Goal: Task Accomplishment & Management: Manage account settings

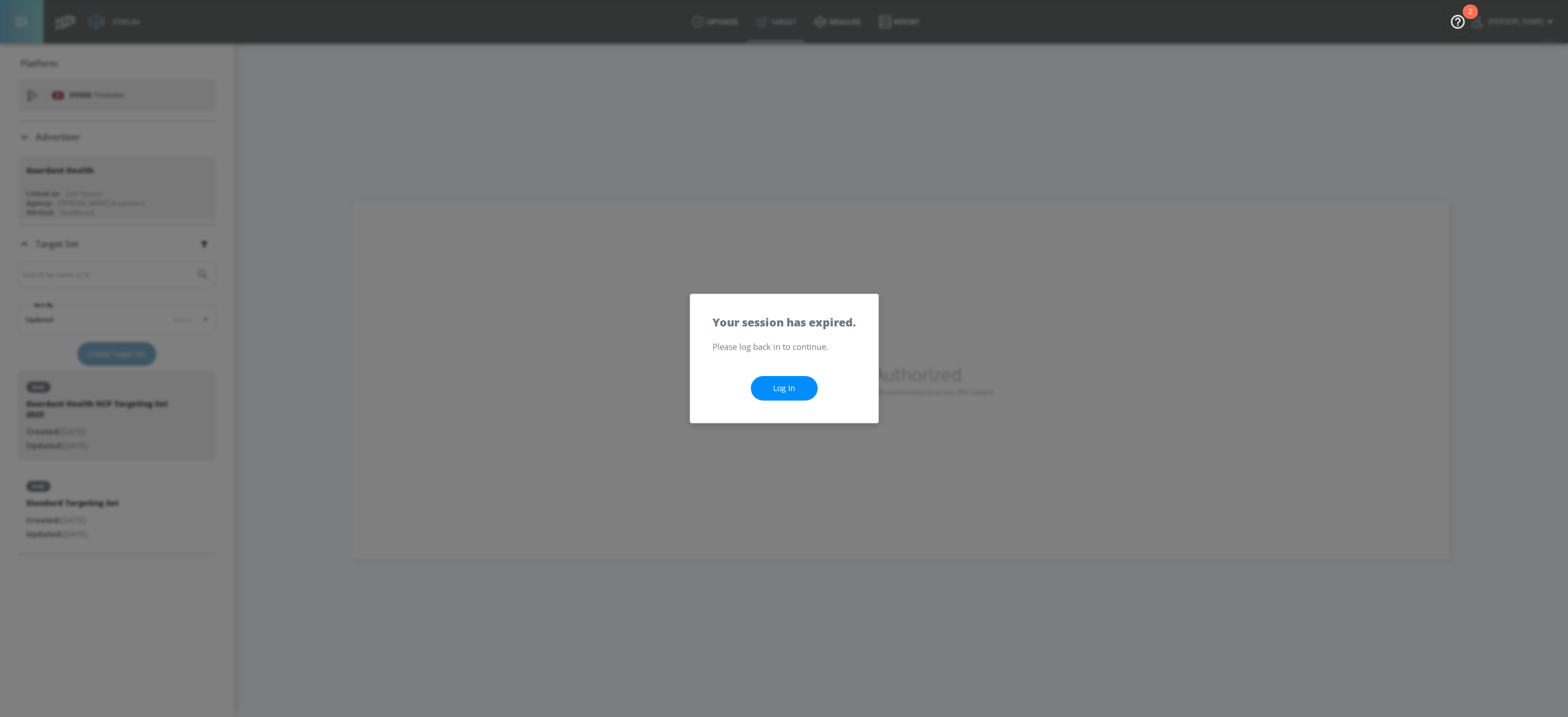
click at [785, 383] on link "Log In" at bounding box center [784, 388] width 67 height 25
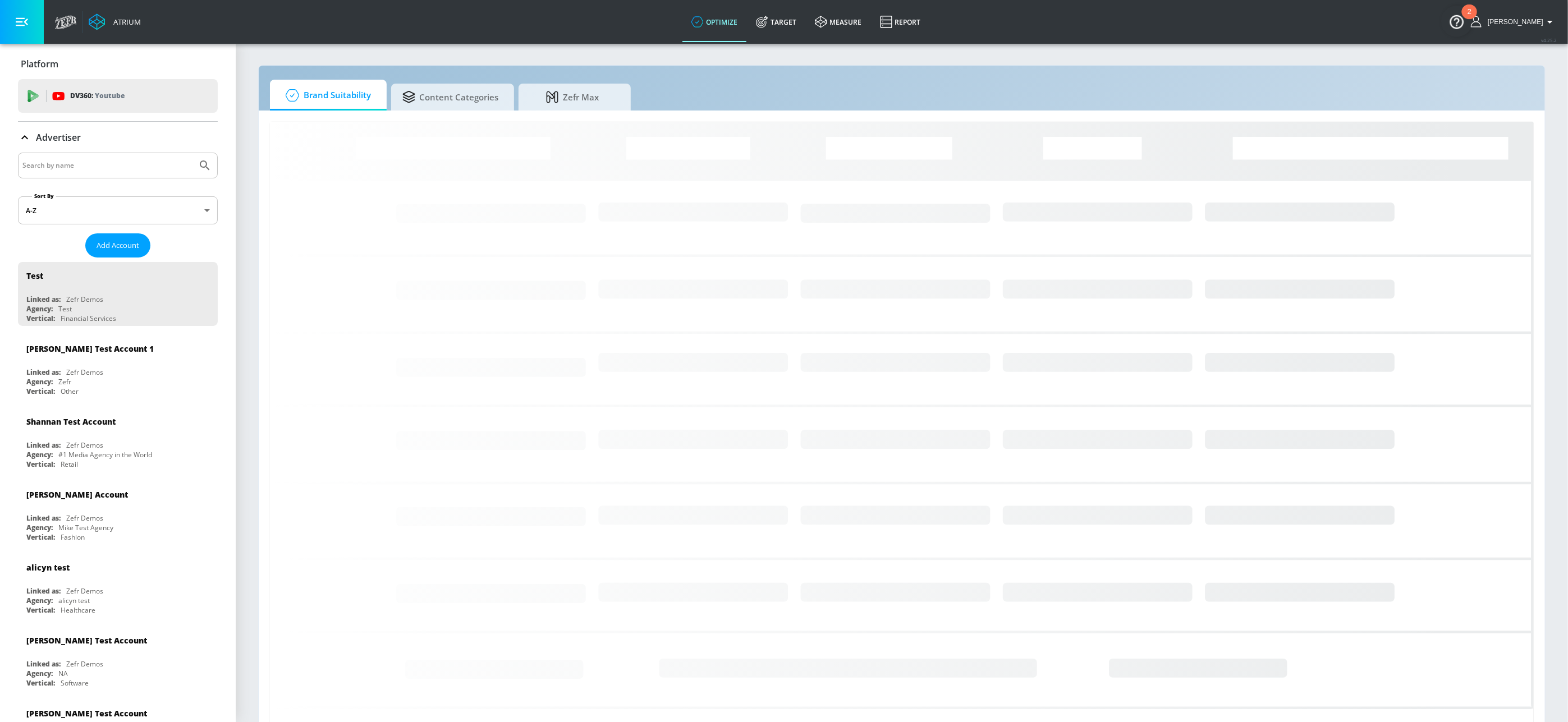
click at [86, 165] on input "Search by name" at bounding box center [107, 165] width 170 height 15
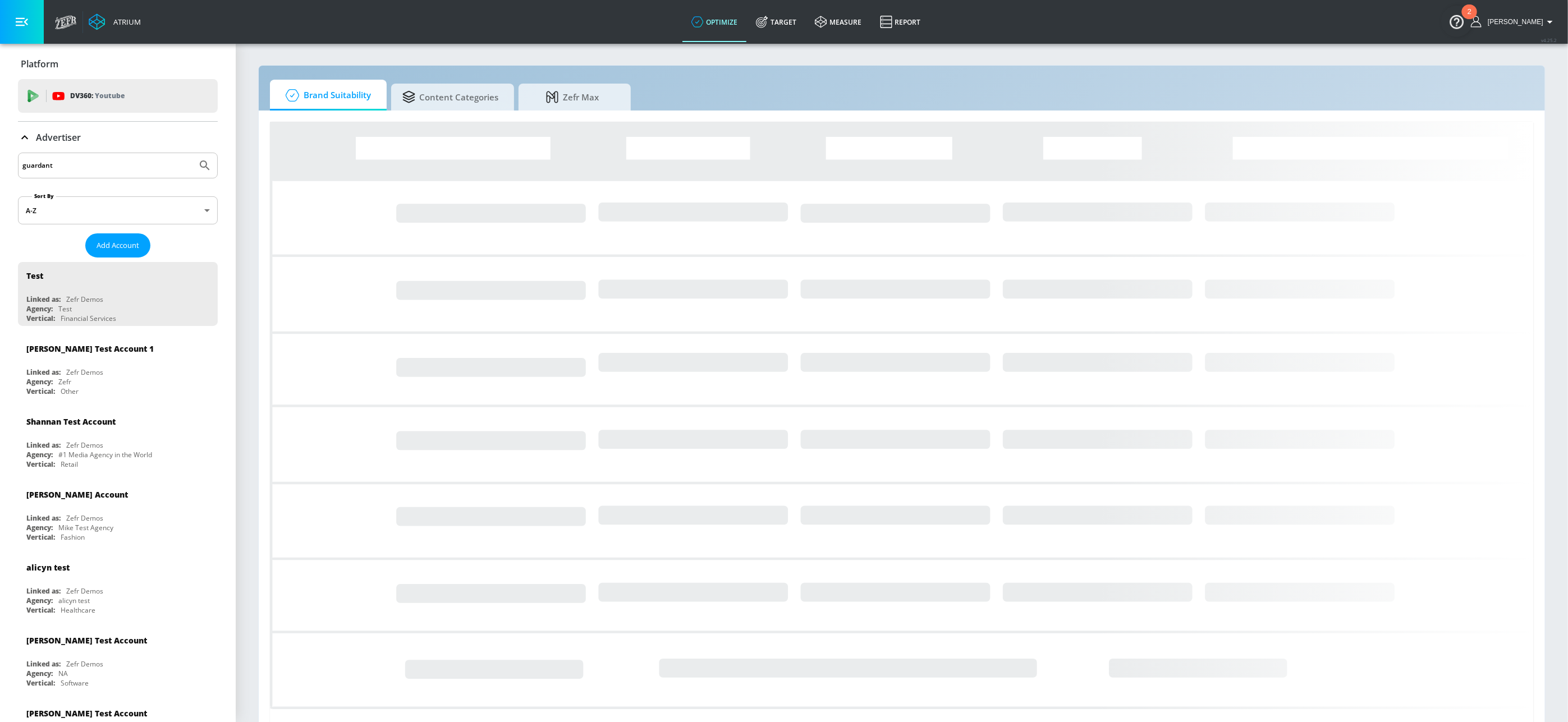
type input "guardant"
click at [192, 153] on button "Submit Search" at bounding box center [204, 165] width 25 height 25
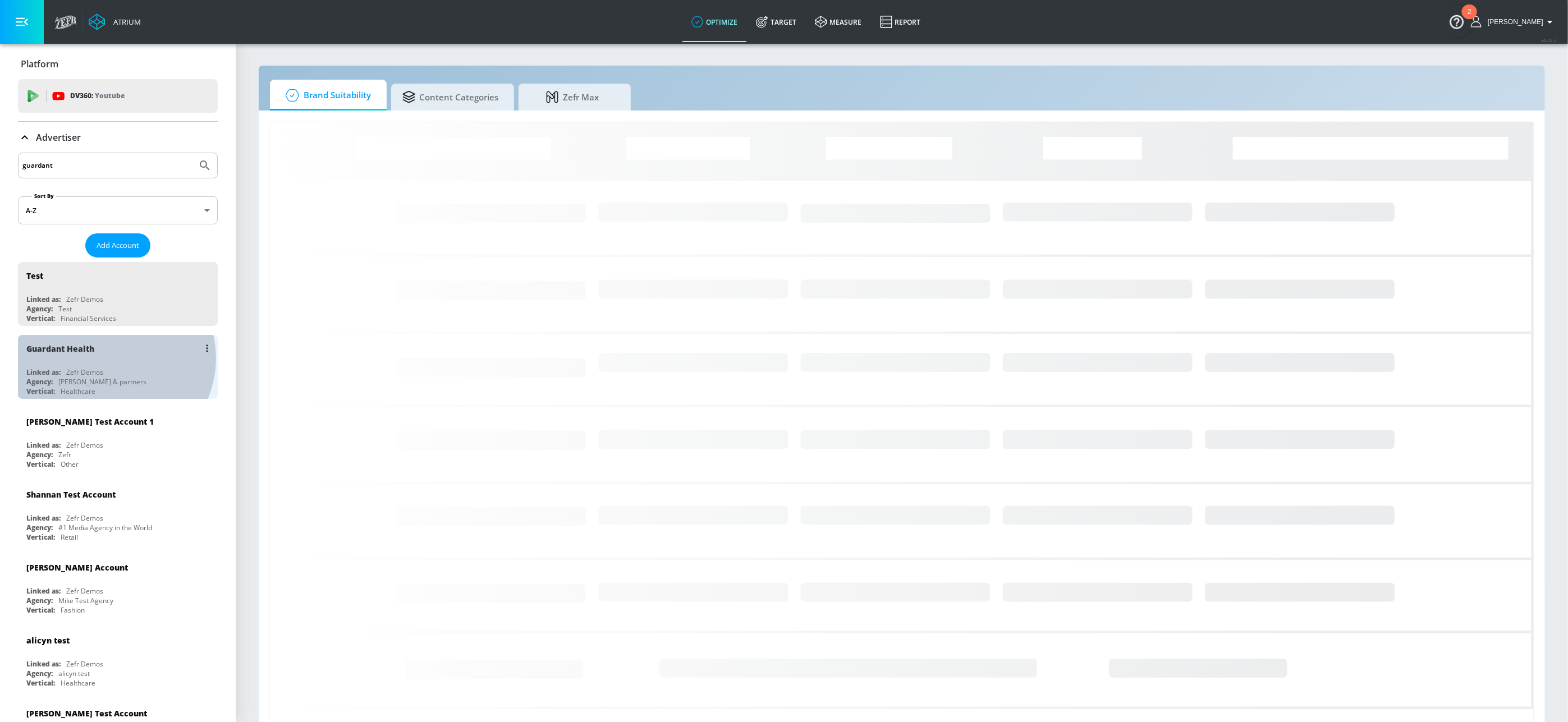
click at [113, 358] on div "Guardant Health" at bounding box center [121, 348] width 188 height 27
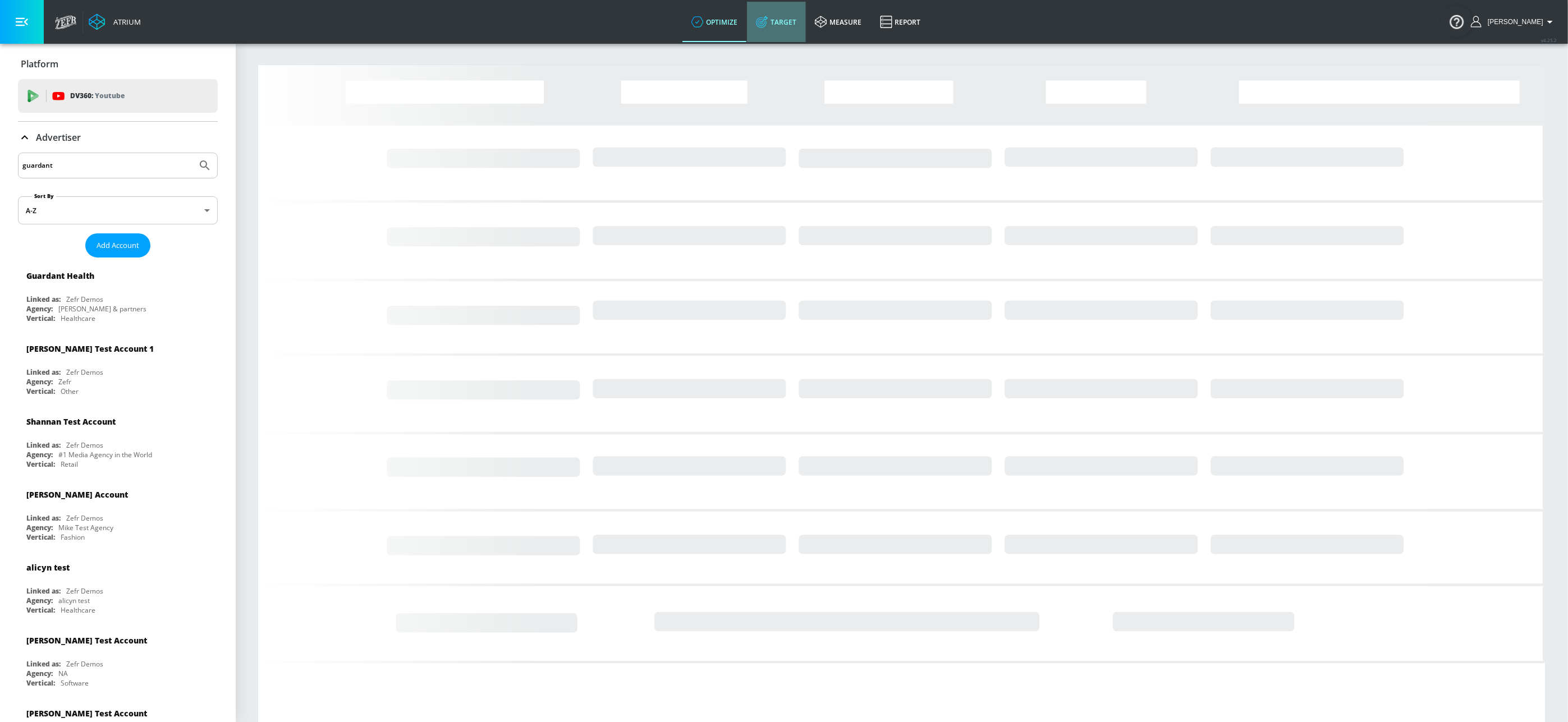
click at [794, 16] on link "Target" at bounding box center [776, 22] width 59 height 41
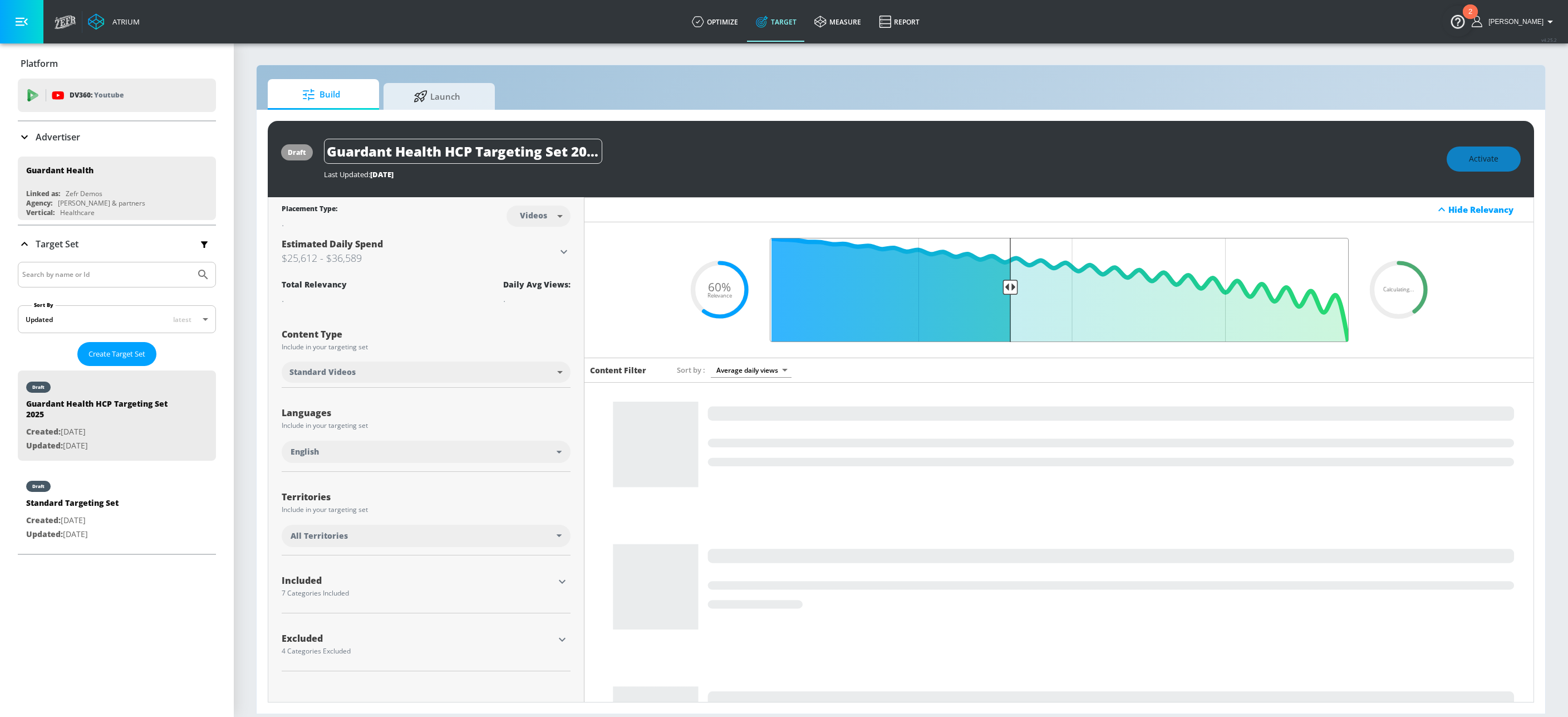
drag, startPoint x: 1345, startPoint y: 288, endPoint x: 1070, endPoint y: 300, distance: 275.3
click at [1070, 300] on input "Final Threshold" at bounding box center [1060, 290] width 590 height 104
click at [999, 286] on input "Final Threshold" at bounding box center [1060, 290] width 590 height 104
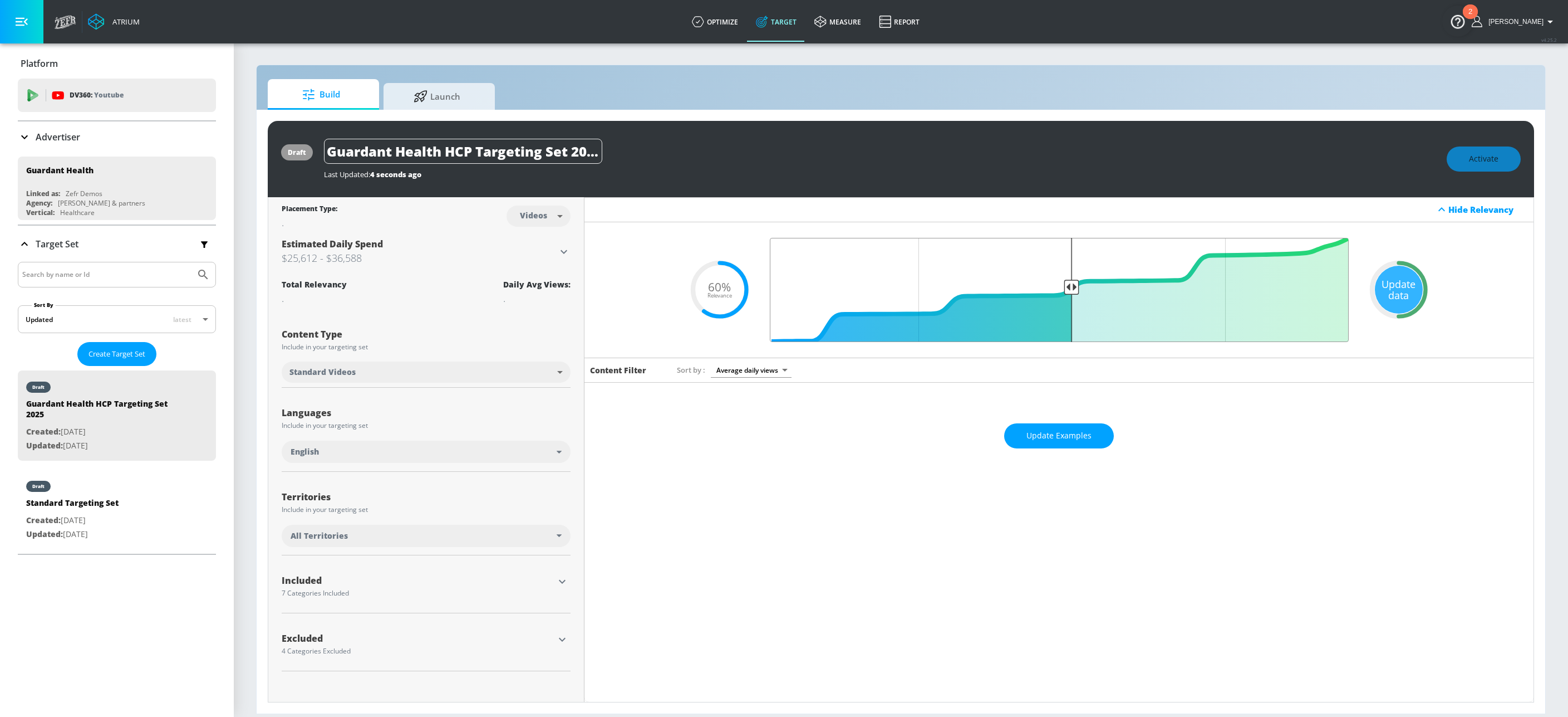
drag, startPoint x: 1014, startPoint y: 288, endPoint x: 1069, endPoint y: 290, distance: 55.0
type input "0.5"
click at [1069, 290] on input "Final Threshold" at bounding box center [1060, 290] width 590 height 104
click at [565, 254] on icon at bounding box center [564, 251] width 13 height 13
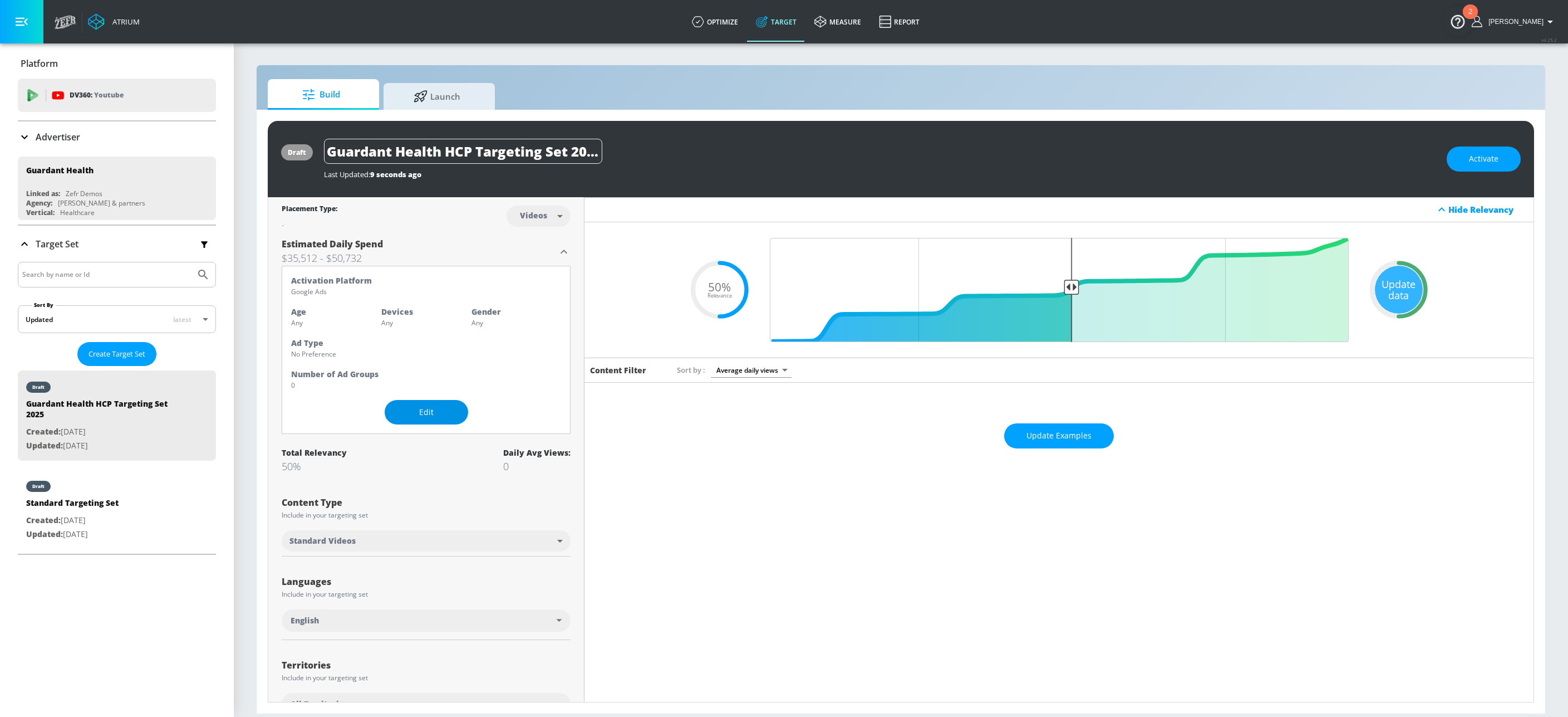
click at [418, 419] on span "Edit" at bounding box center [427, 412] width 39 height 14
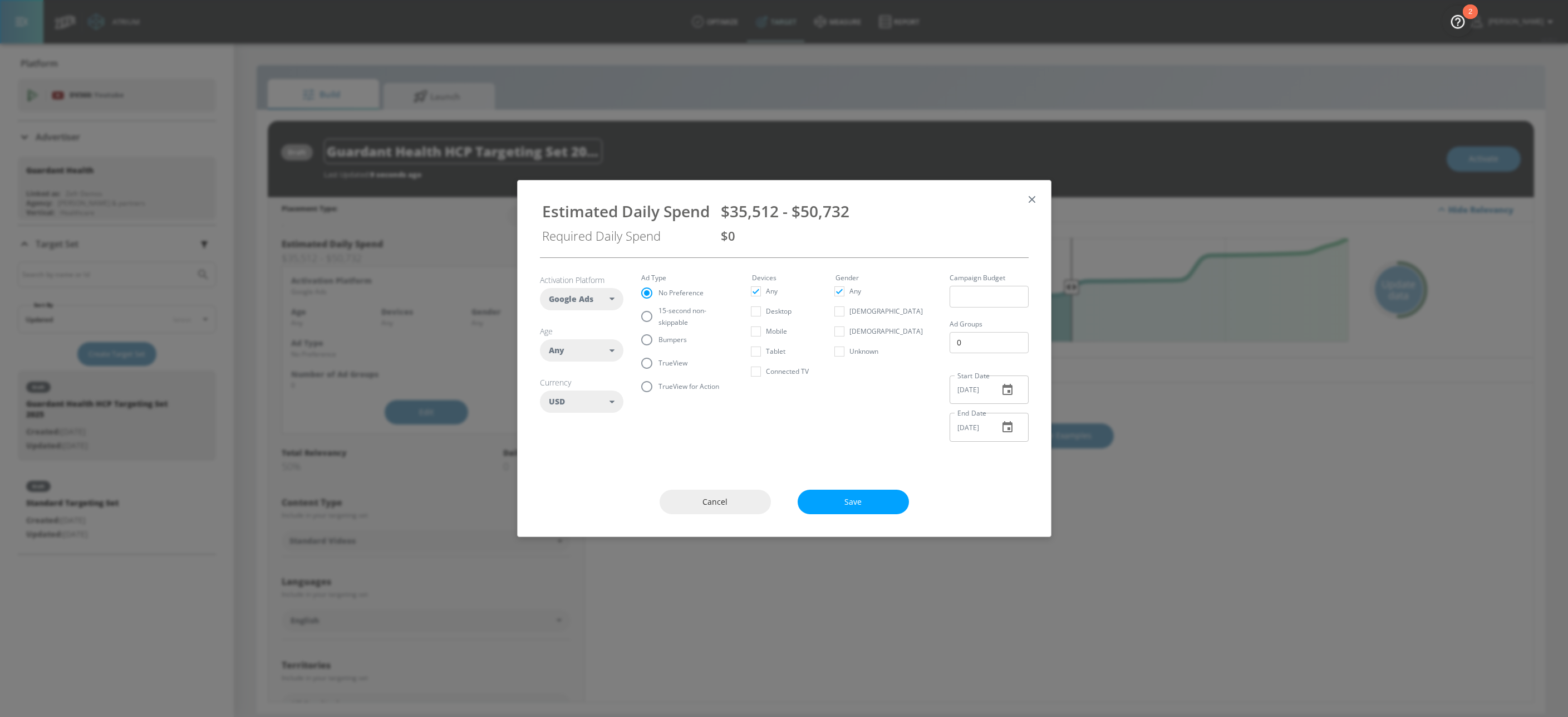
click at [676, 364] on span "TrueView" at bounding box center [673, 363] width 29 height 12
click at [659, 364] on input "TrueView" at bounding box center [646, 363] width 23 height 23
radio input "true"
radio input "false"
click at [829, 507] on span "Save" at bounding box center [853, 502] width 67 height 14
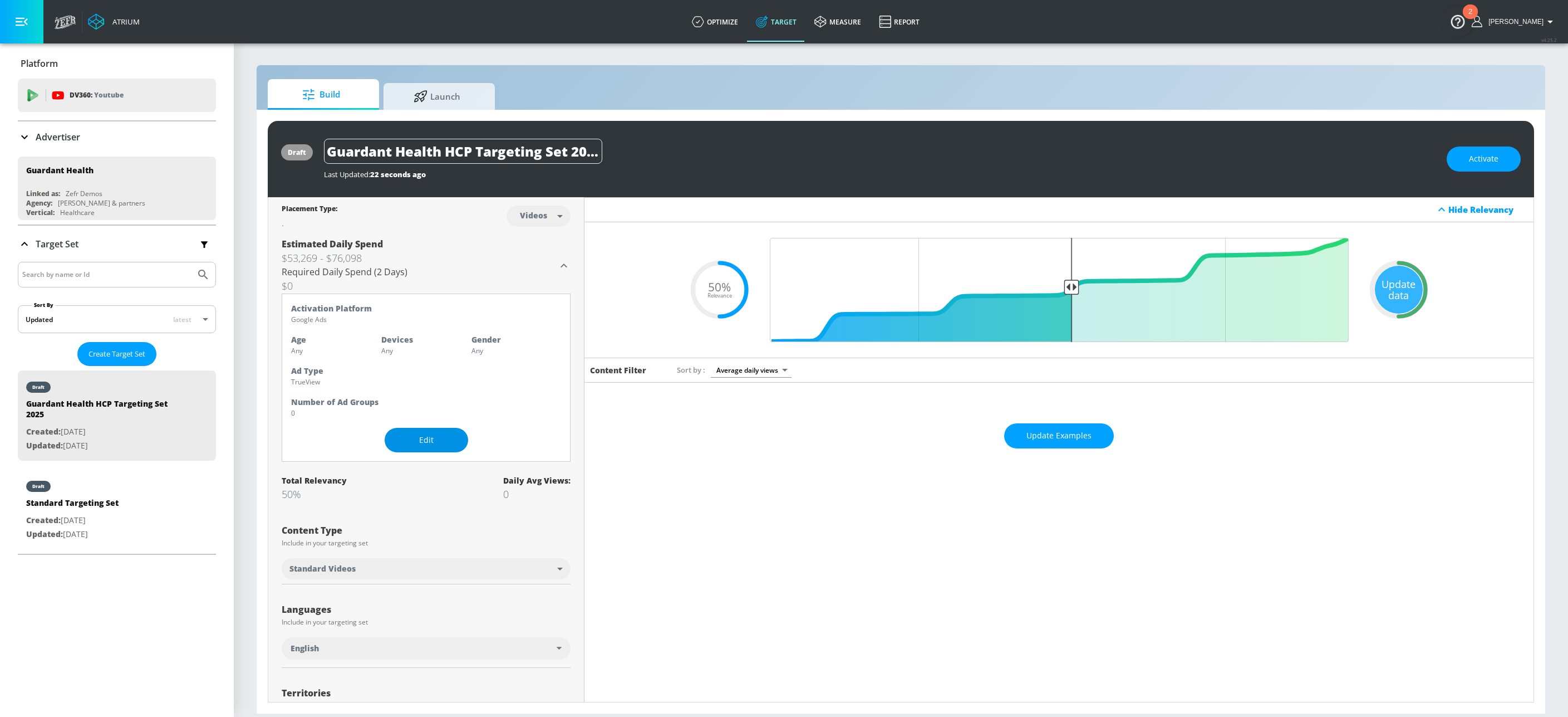
click at [451, 439] on button "Edit" at bounding box center [426, 440] width 84 height 25
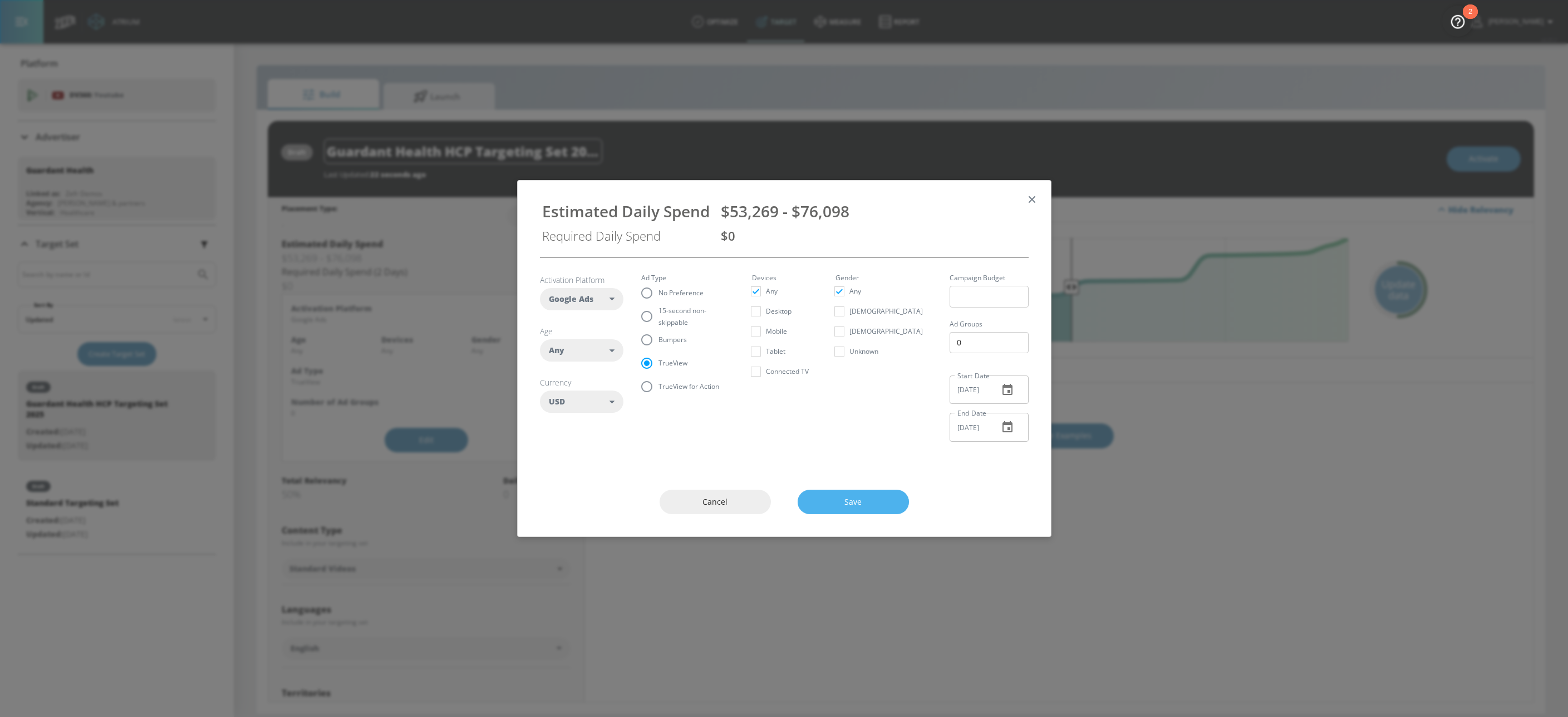
click at [860, 493] on button "Save" at bounding box center [853, 502] width 111 height 25
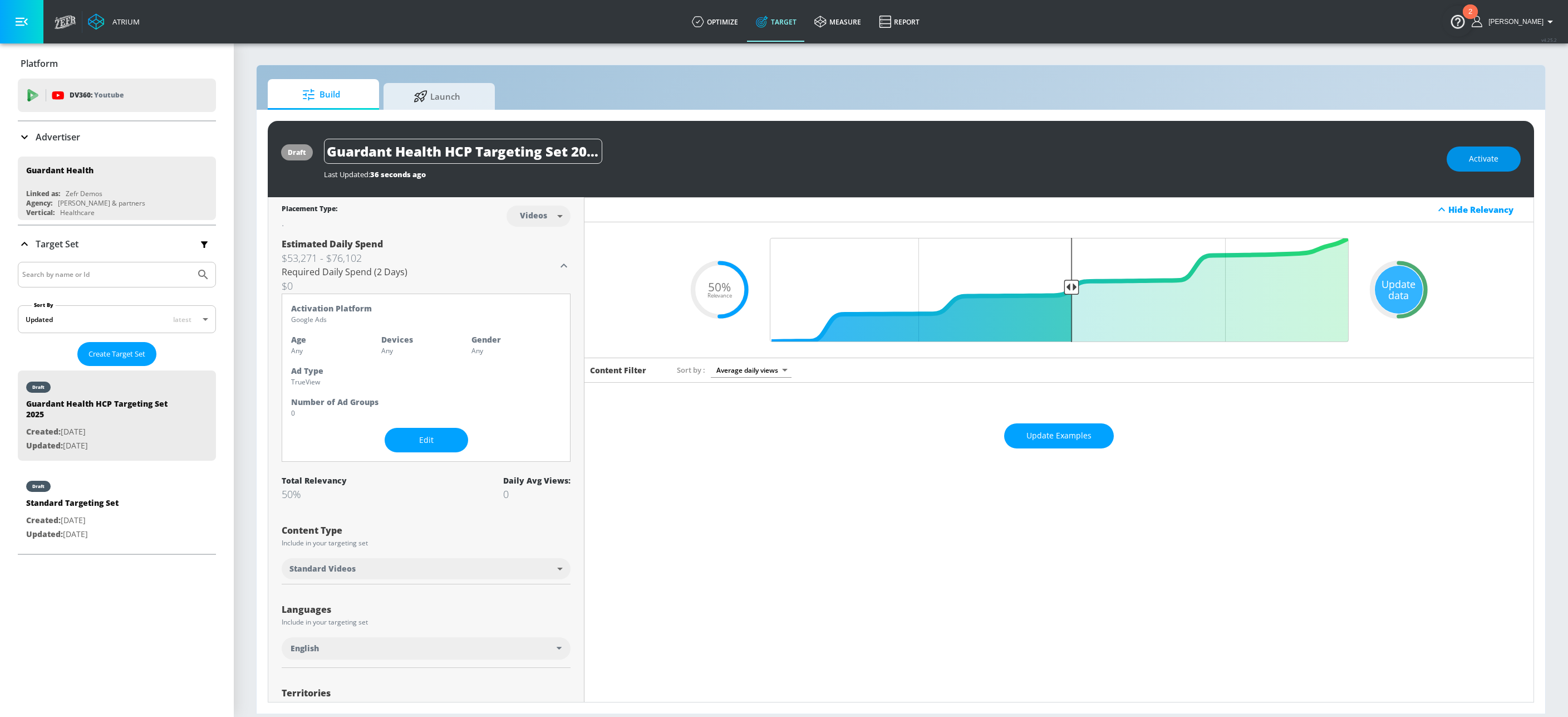
click at [1475, 167] on button "Activate" at bounding box center [1484, 159] width 74 height 25
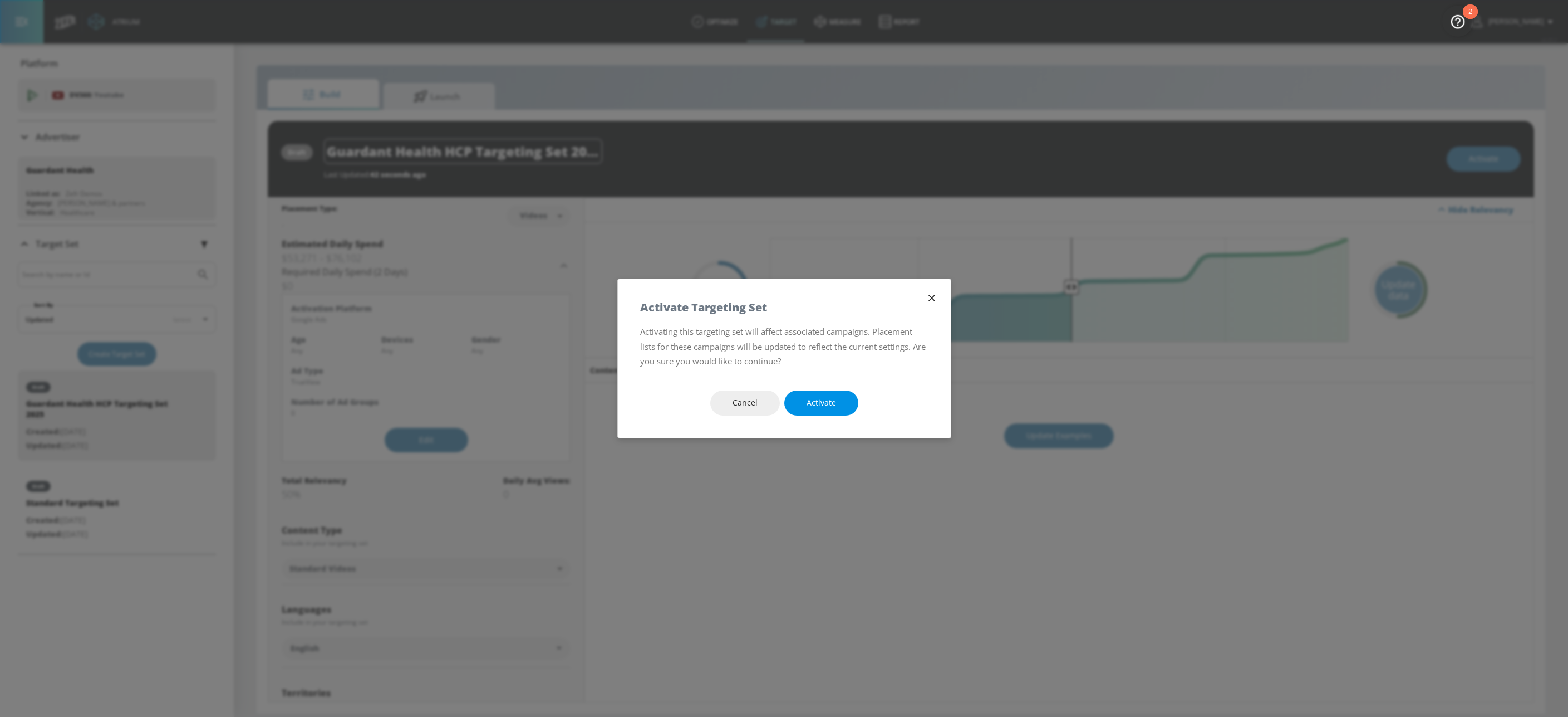
click at [827, 410] on button "Activate" at bounding box center [822, 403] width 74 height 25
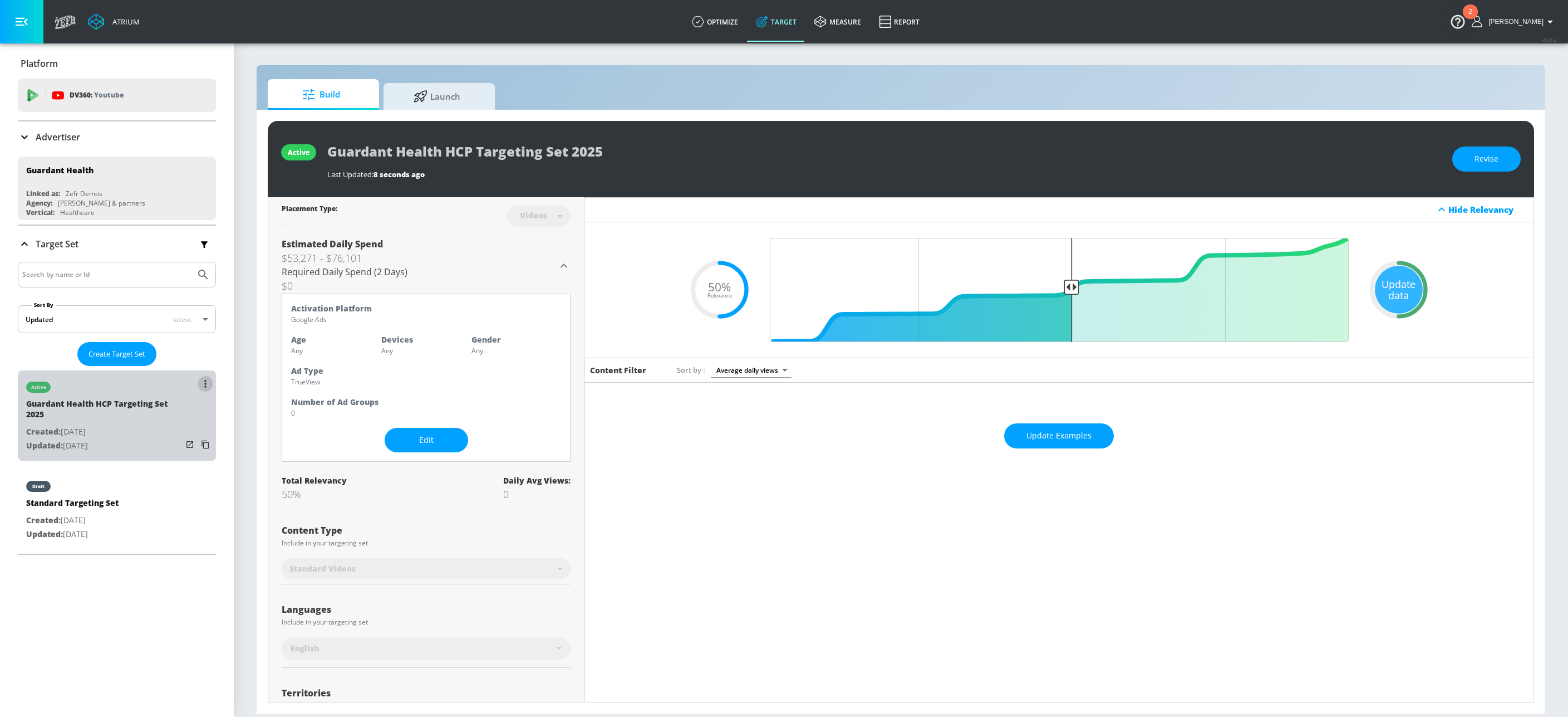
click at [204, 383] on icon "list of Target Set" at bounding box center [205, 383] width 2 height 8
click at [104, 427] on li "Rename" at bounding box center [145, 426] width 110 height 20
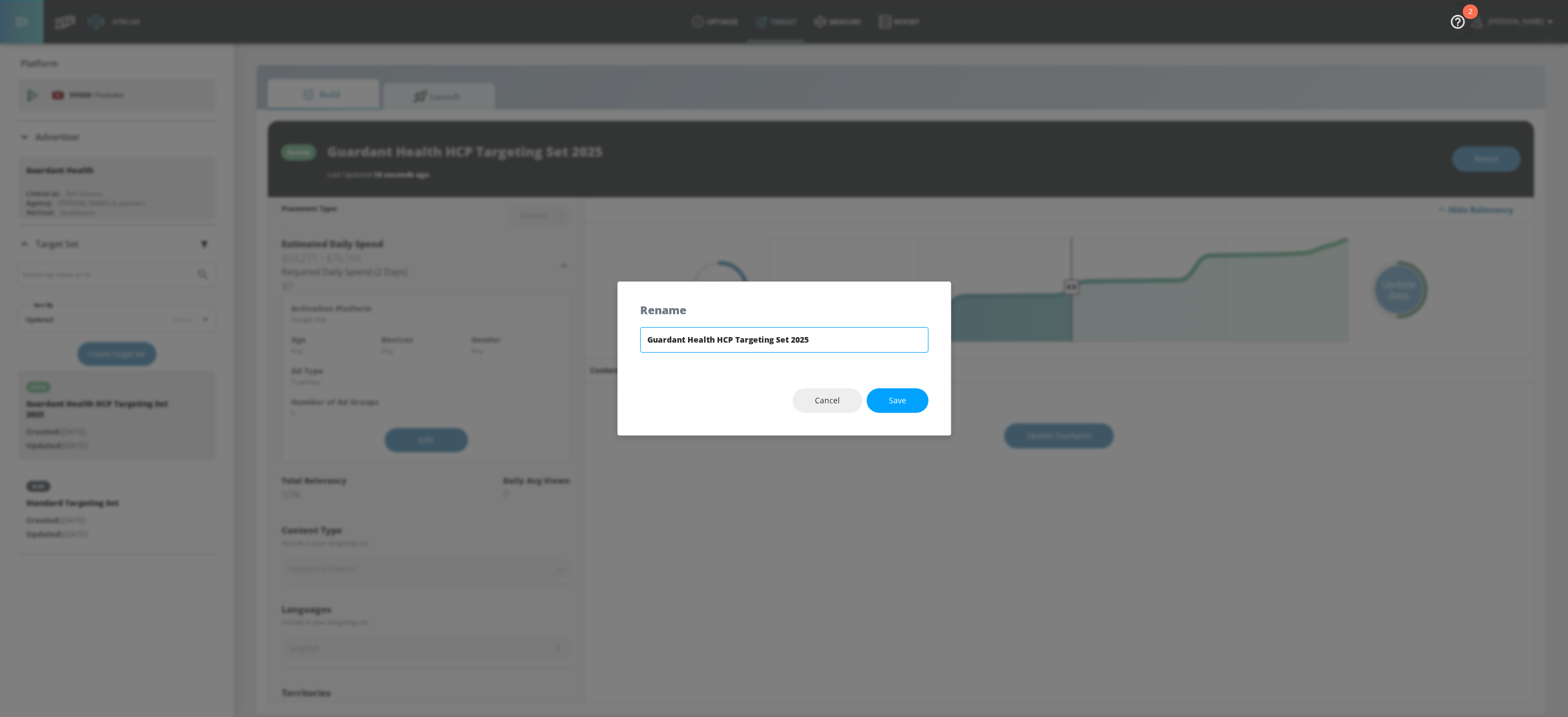
click at [771, 331] on input "Guardant Health HCP Targeting Set 2025" at bounding box center [784, 339] width 288 height 26
click at [820, 340] on input "Guardant Health HCP Targeting Set 2025" at bounding box center [784, 339] width 288 height 26
type input "Guardant Health HCP Targeting Set 2025 - TS"
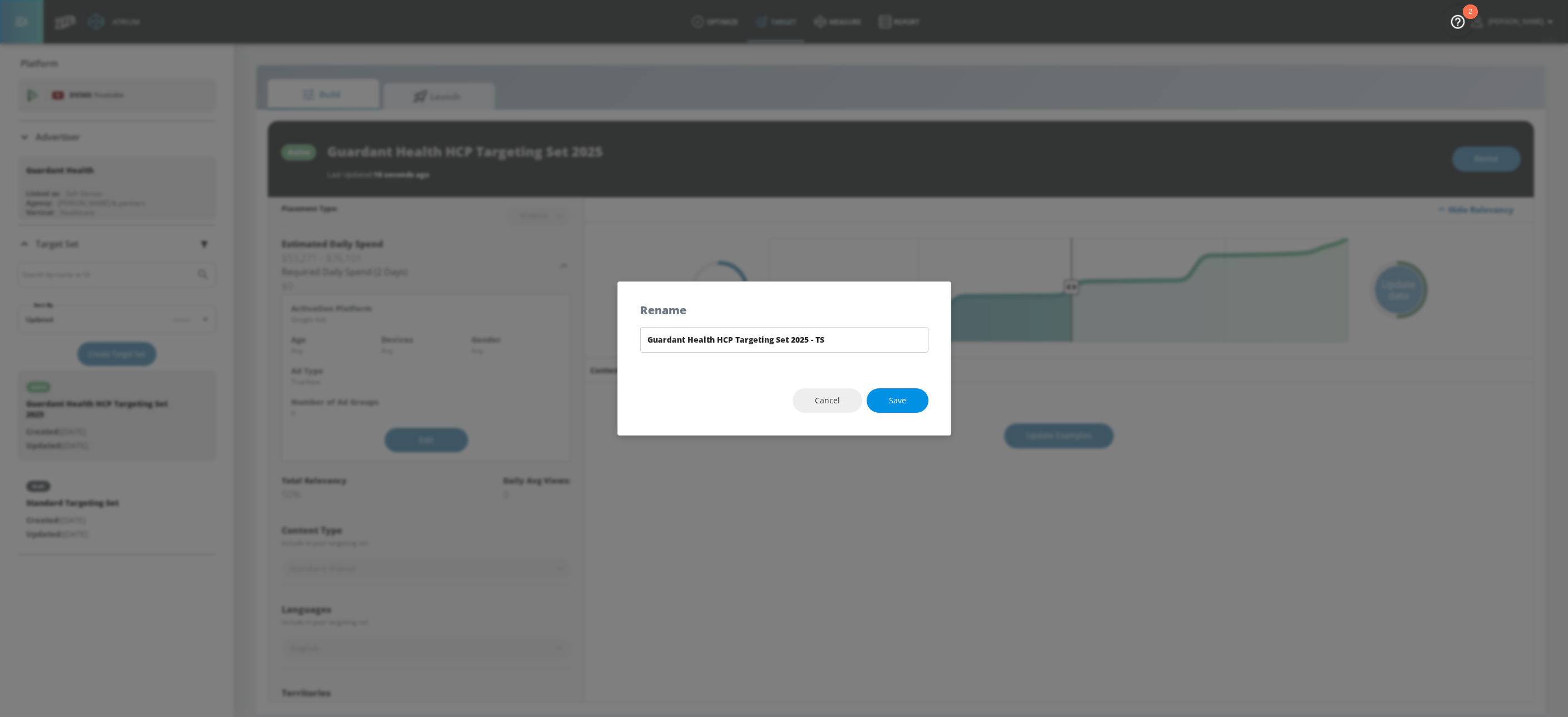
click at [895, 398] on span "Save" at bounding box center [897, 400] width 17 height 14
type input "Guardant Health HCP Targeting Set 2025 - TS"
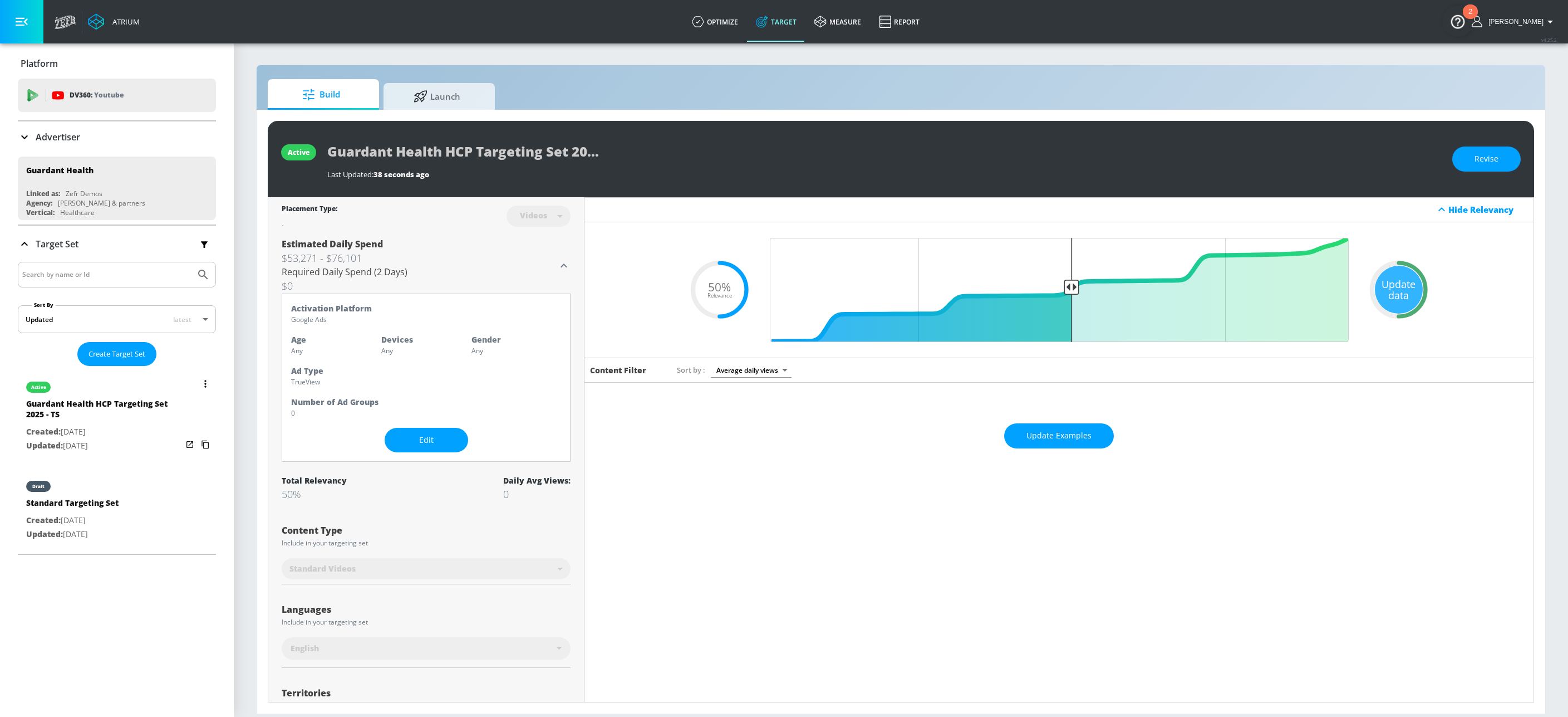
click at [198, 387] on button "list of Target Set" at bounding box center [205, 383] width 16 height 16
click at [141, 427] on li "Rename" at bounding box center [145, 426] width 110 height 20
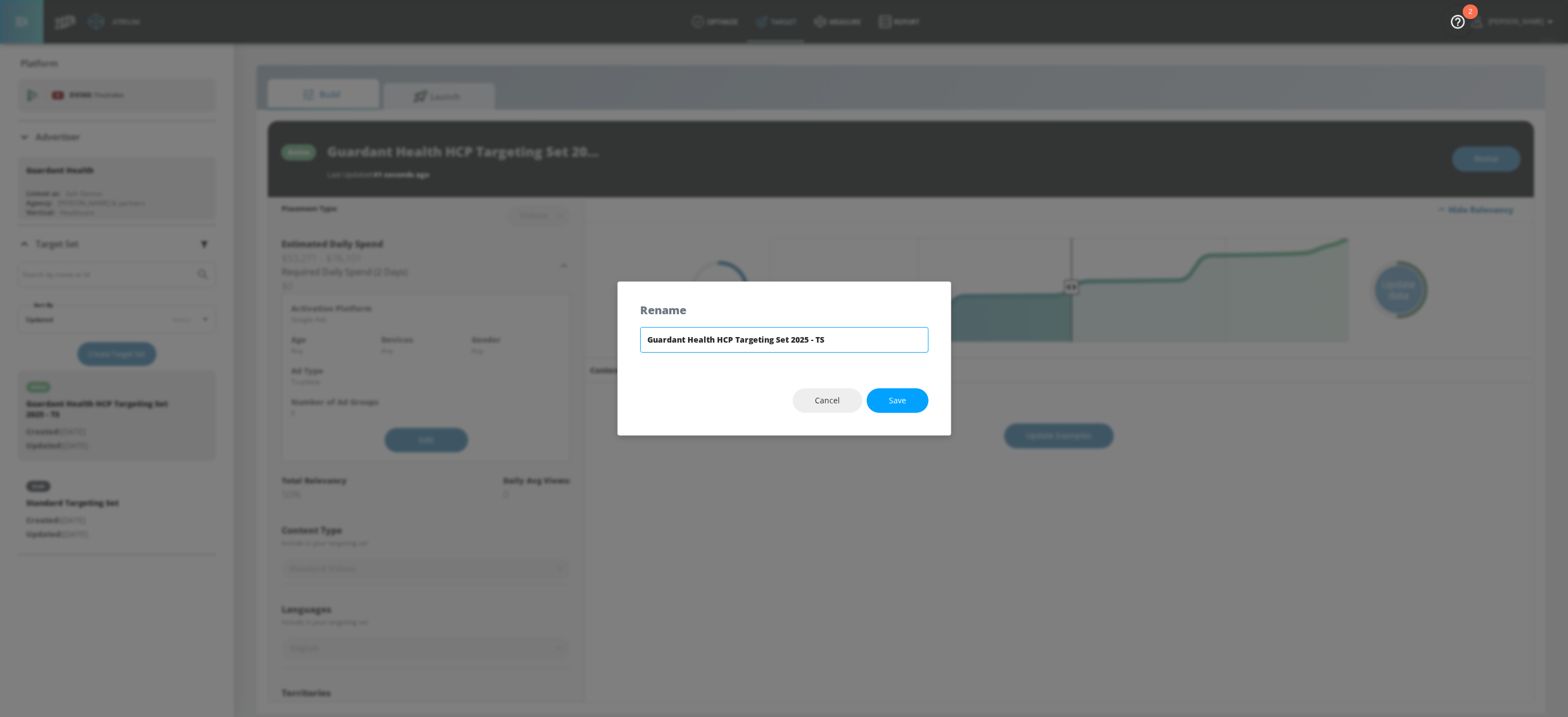
click at [802, 337] on input "Guardant Health HCP Targeting Set 2025 - TS" at bounding box center [784, 339] width 288 height 26
click at [889, 404] on span "Save" at bounding box center [897, 400] width 17 height 14
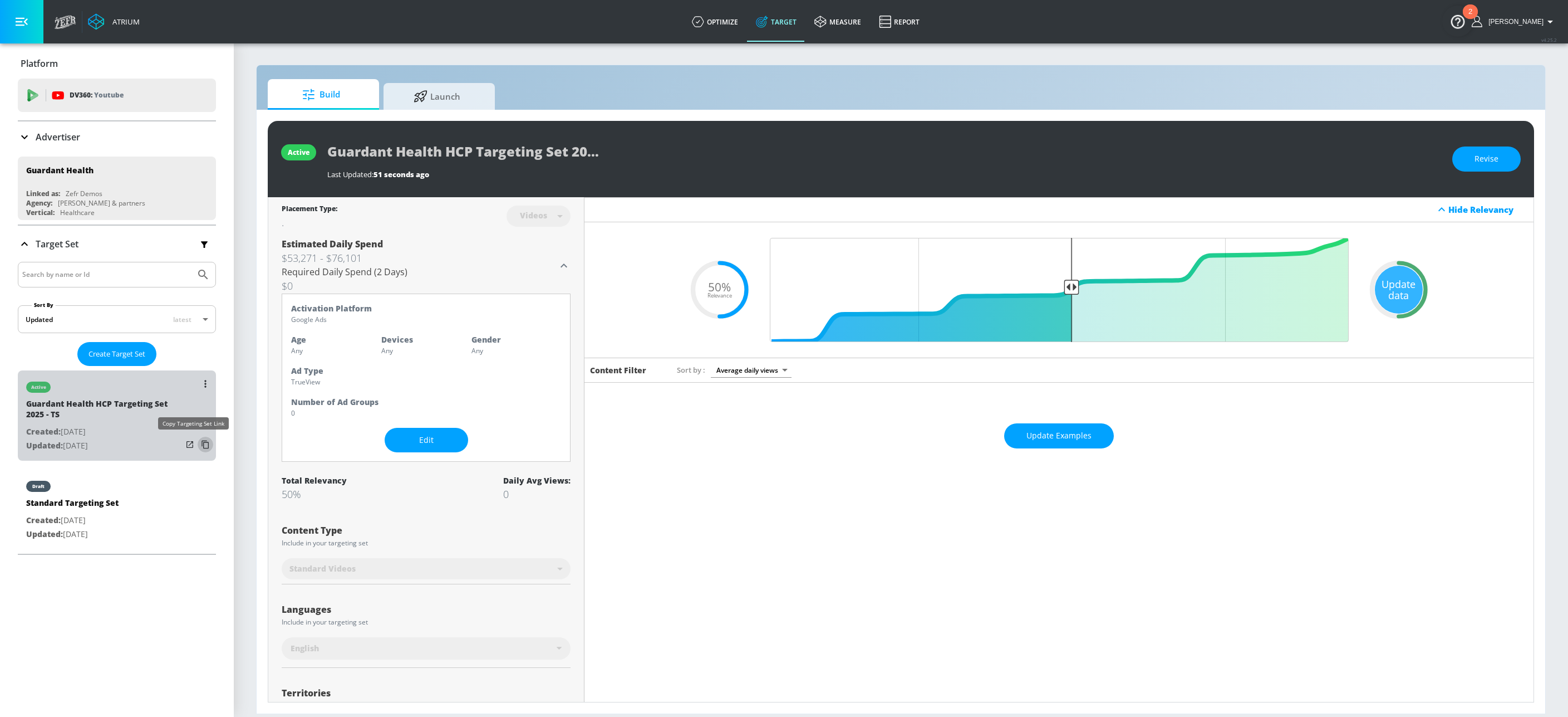
click at [196, 447] on icon "list of Target Set" at bounding box center [205, 444] width 18 height 18
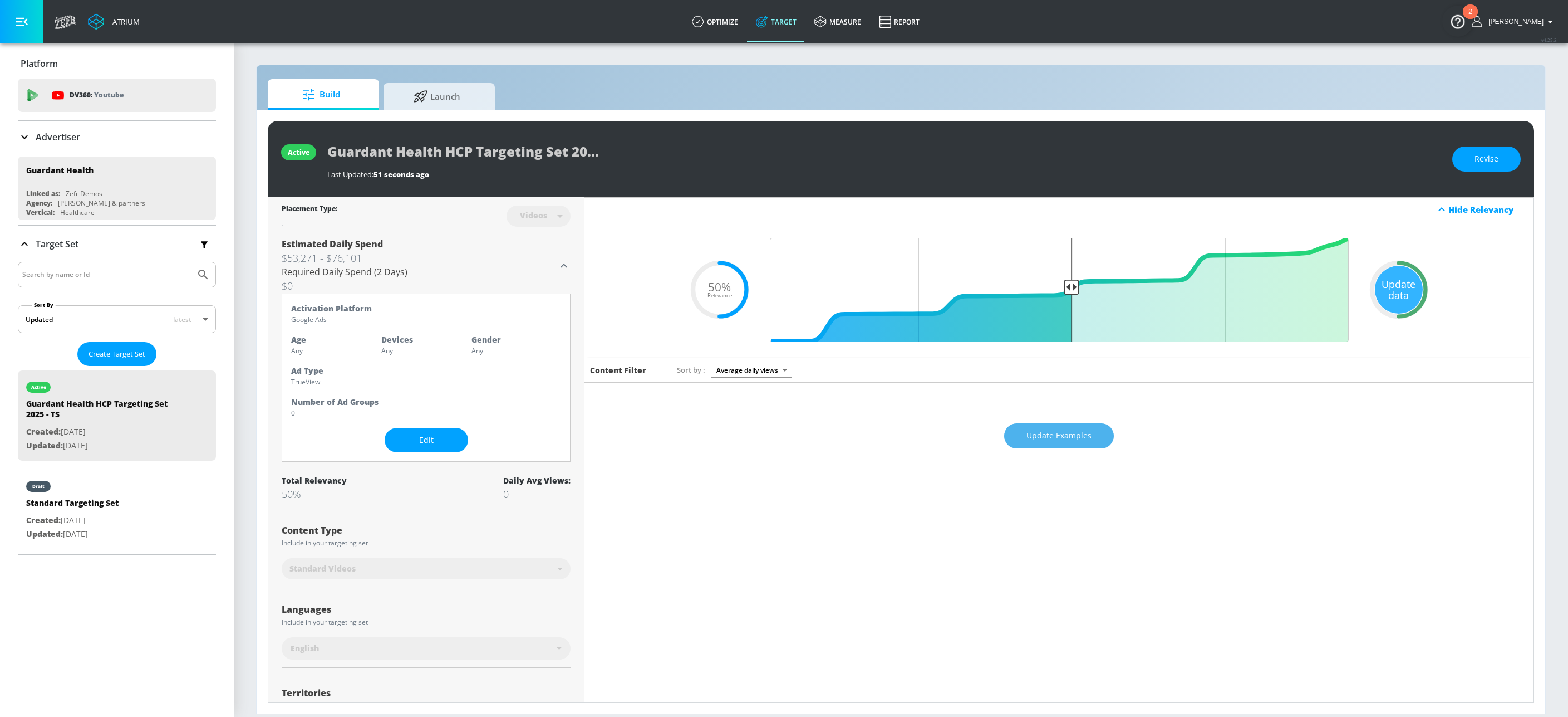
click at [1049, 445] on button "Update Examples" at bounding box center [1059, 436] width 109 height 25
